Goal: Find specific page/section: Find specific page/section

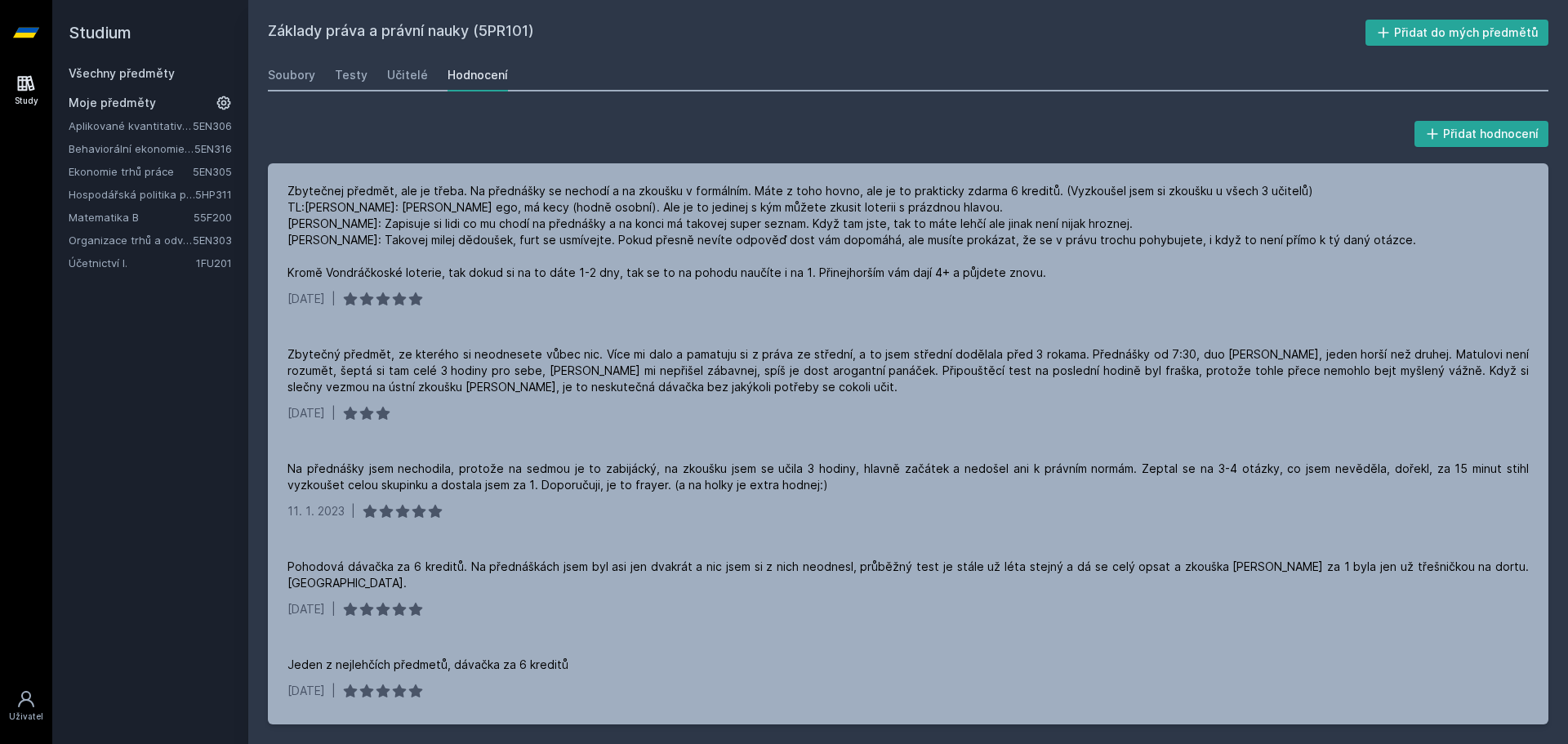
click at [785, 101] on button "Ne" at bounding box center [787, 105] width 59 height 41
click at [290, 87] on link "Soubory" at bounding box center [291, 75] width 47 height 32
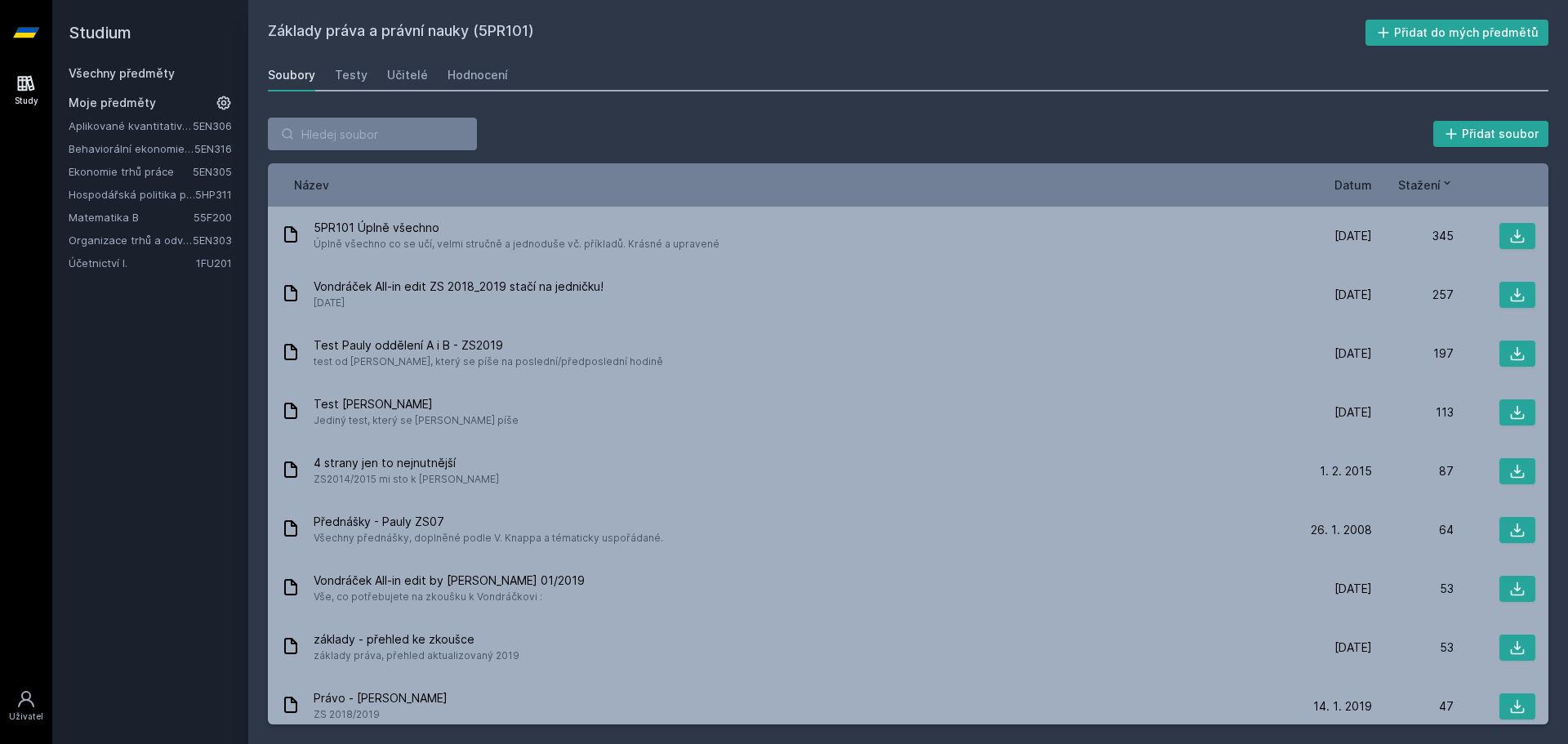
click at [161, 77] on link "Všechny předměty" at bounding box center [121, 73] width 106 height 14
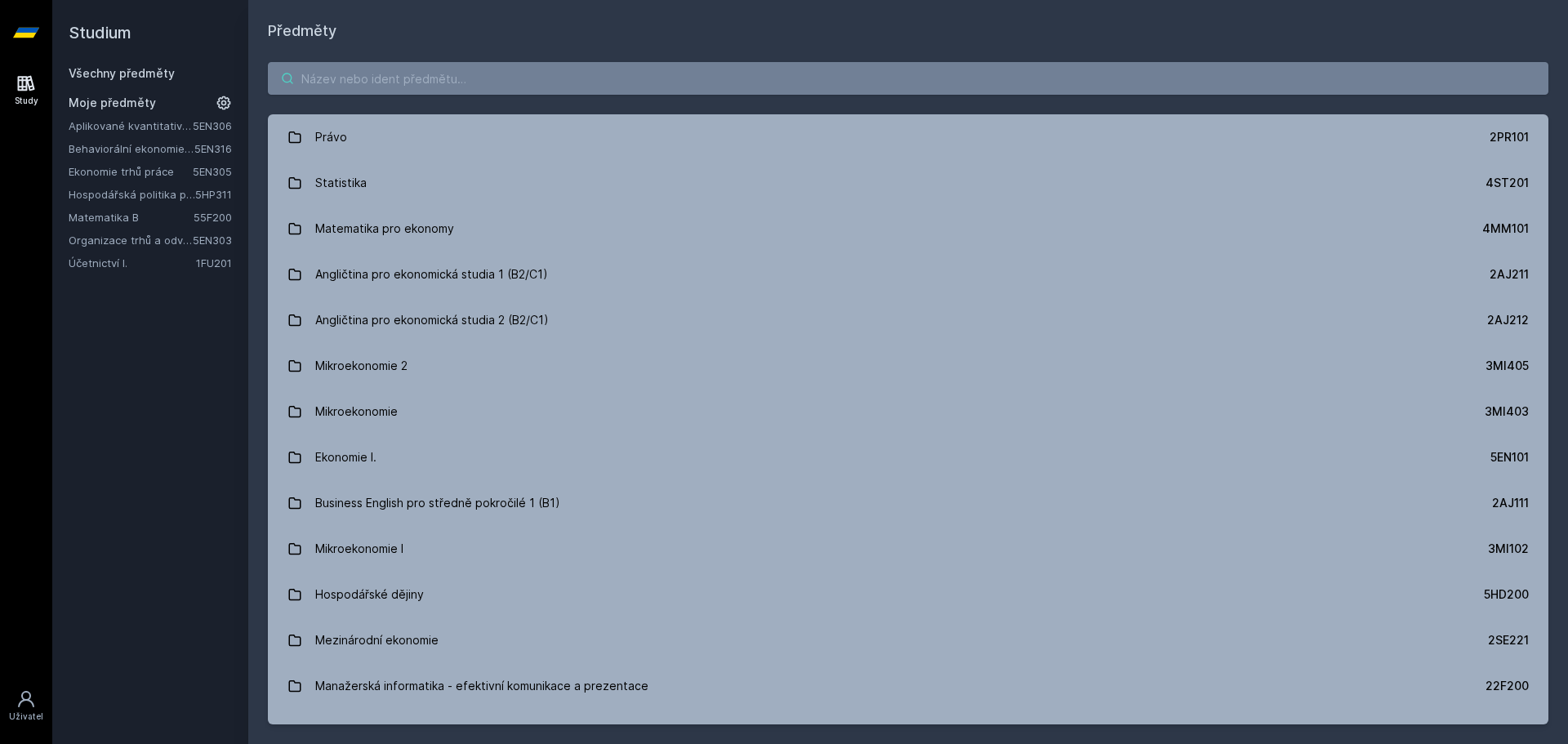
click at [400, 68] on input "search" at bounding box center [909, 79] width 1281 height 32
click at [1169, 86] on input "search" at bounding box center [909, 79] width 1281 height 32
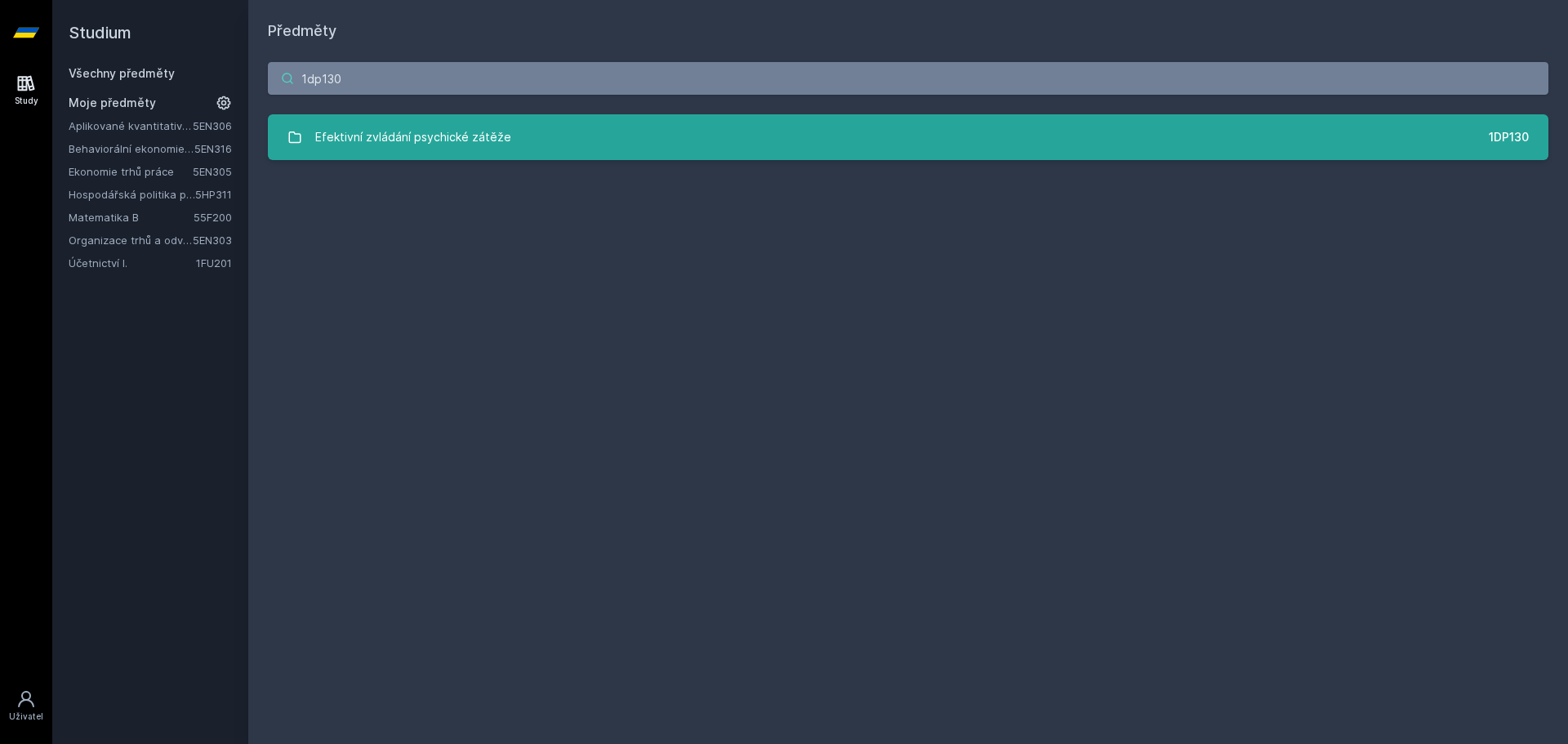
type input "1dp130"
click at [1067, 141] on link "Efektivní zvládání psychické zátěže 1DP130" at bounding box center [909, 138] width 1281 height 46
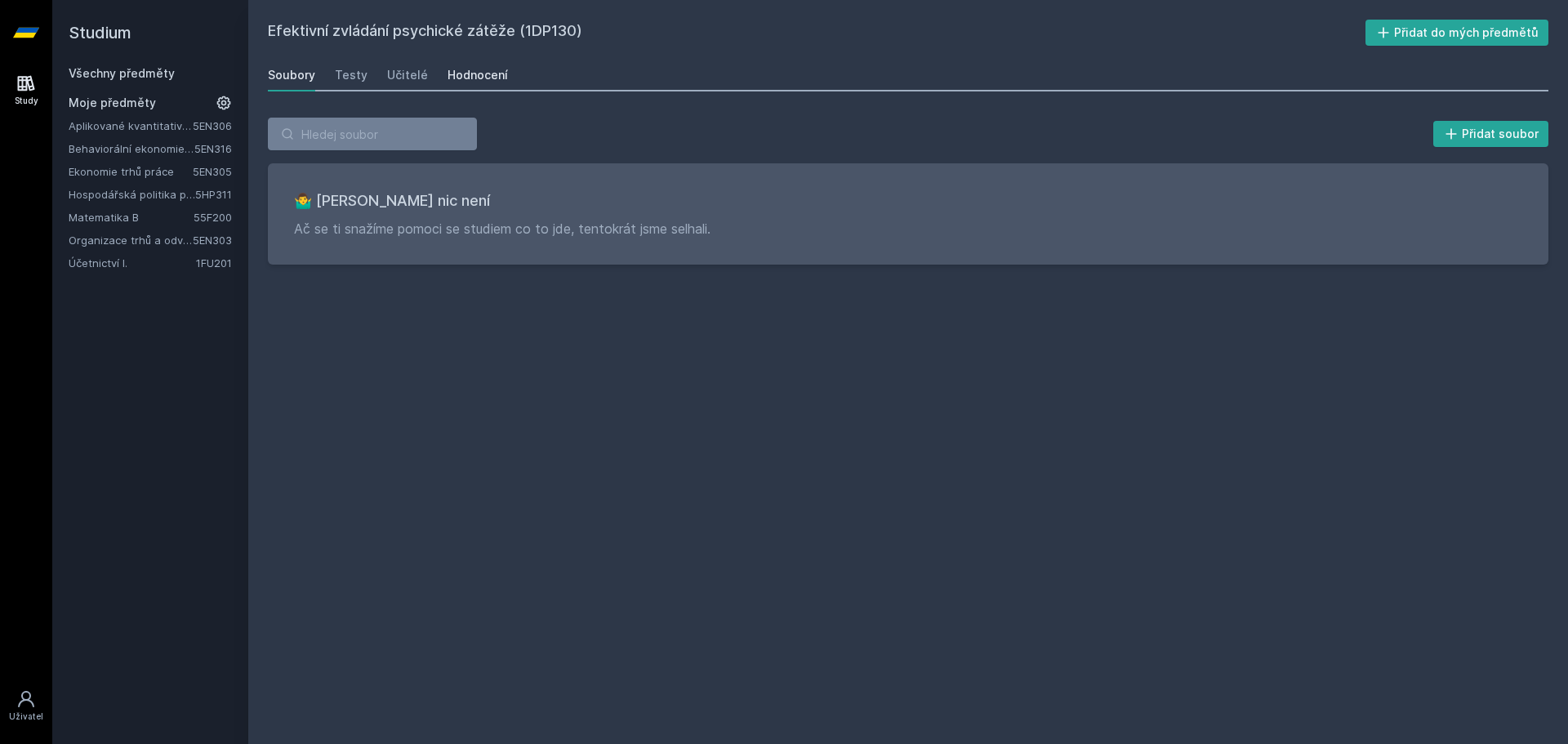
click at [464, 80] on div "Hodnocení" at bounding box center [477, 74] width 61 height 16
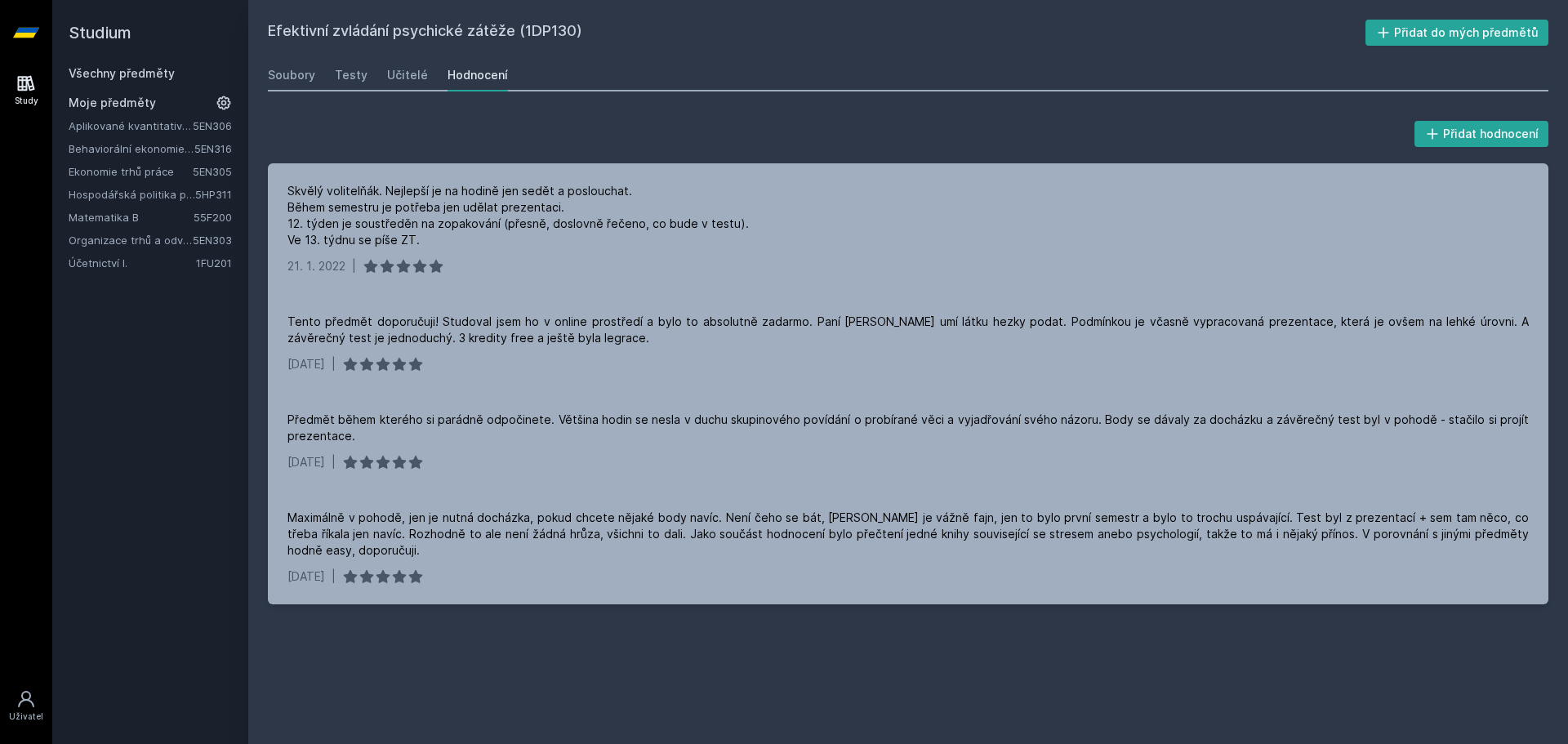
click at [175, 77] on div "Všechny předměty" at bounding box center [149, 73] width 163 height 16
click at [155, 78] on link "Všechny předměty" at bounding box center [121, 73] width 106 height 14
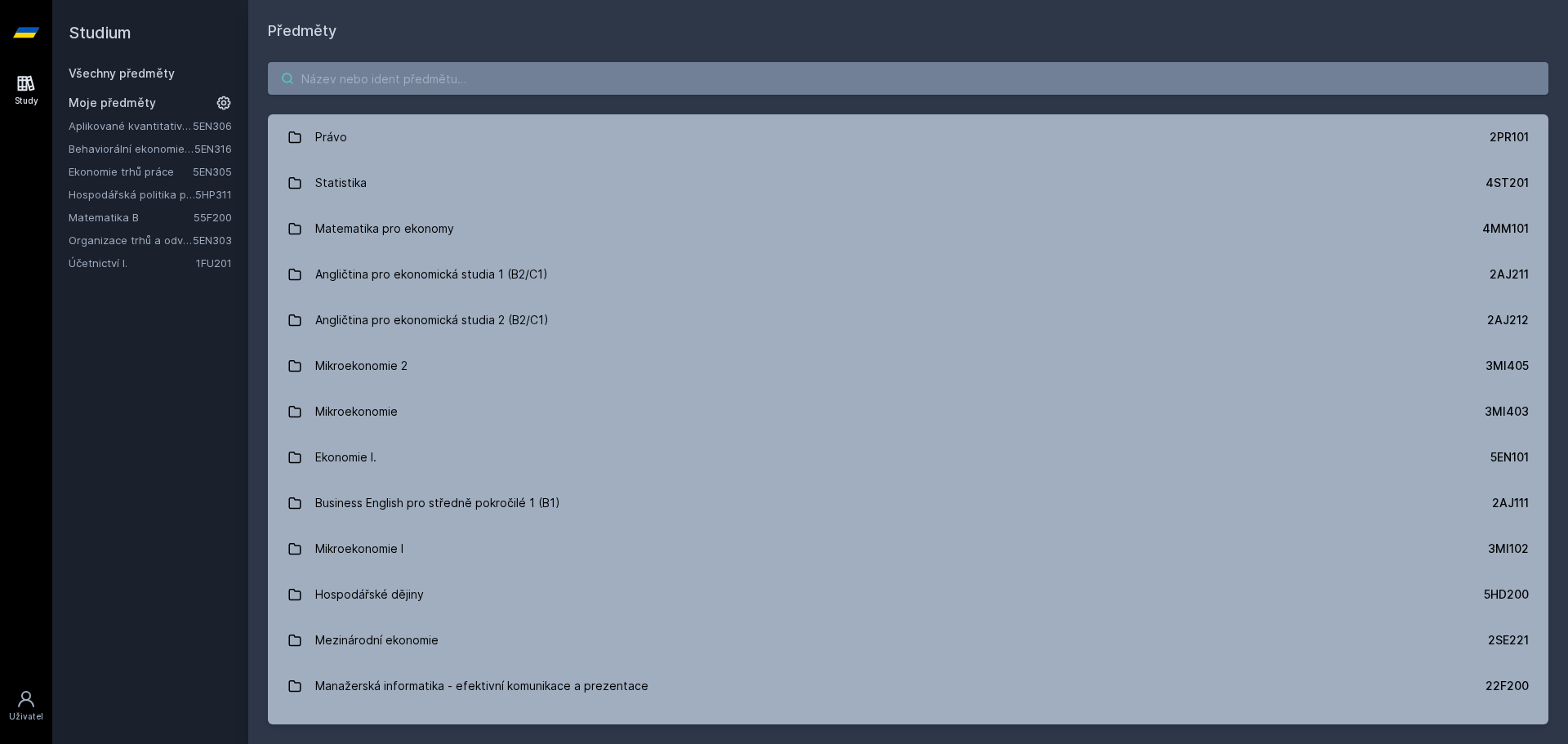
click at [386, 84] on input "search" at bounding box center [909, 79] width 1281 height 32
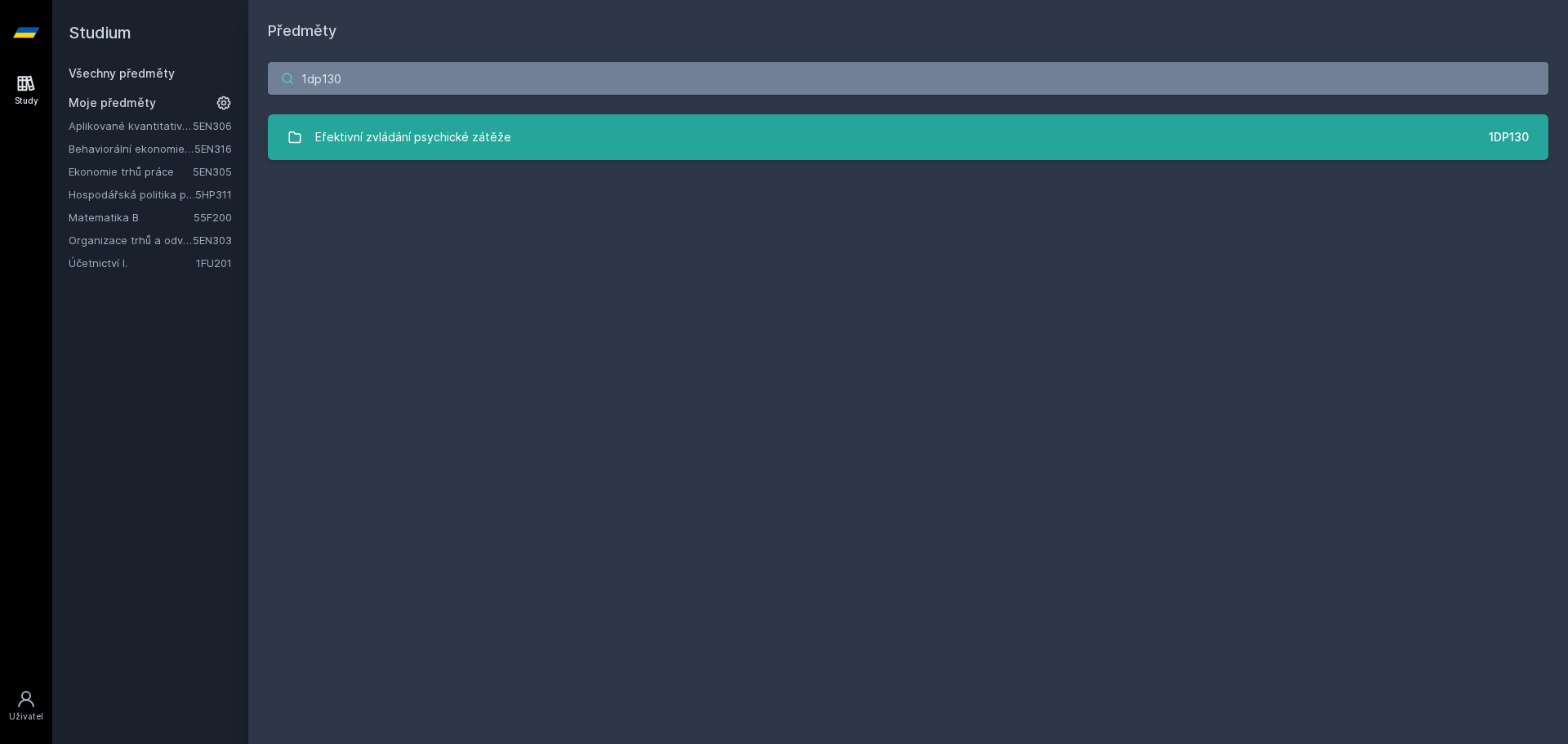
type input "1dp130"
click at [365, 122] on div "Efektivní zvládání psychické zátěže" at bounding box center [413, 138] width 196 height 32
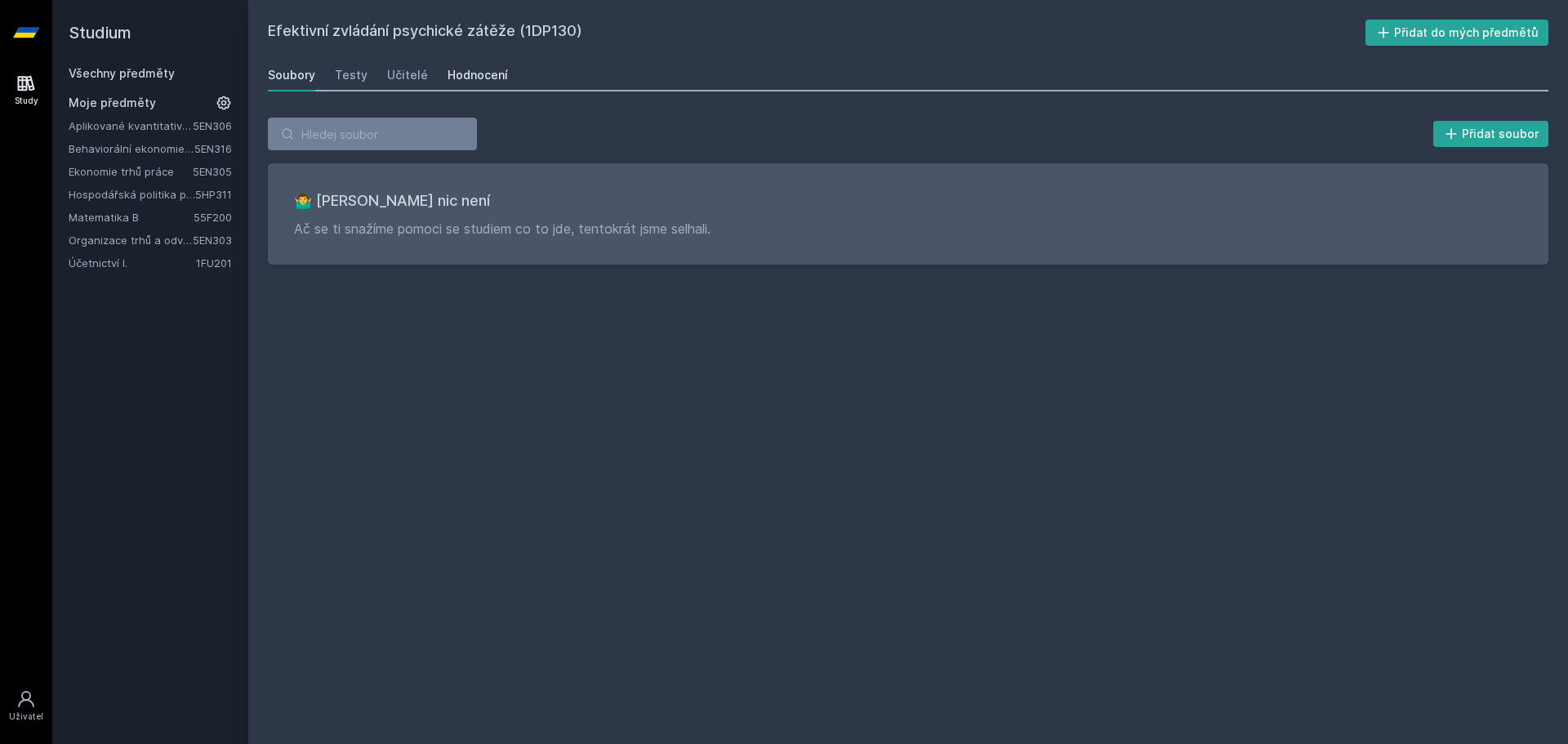
click at [465, 73] on div "Hodnocení" at bounding box center [477, 74] width 61 height 16
